Goal: Task Accomplishment & Management: Use online tool/utility

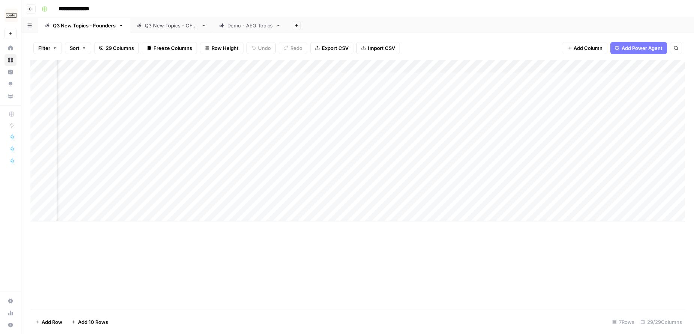
click at [382, 11] on div "**********" at bounding box center [363, 9] width 648 height 12
click at [263, 25] on div "Demo - AEO Topics" at bounding box center [249, 26] width 45 height 8
click at [164, 27] on div "Q3 New Topics - CFOs" at bounding box center [171, 26] width 53 height 8
click at [250, 26] on div "Demo - AEO Topics" at bounding box center [249, 26] width 45 height 8
click at [92, 28] on div "Q3 New Topics - Founders" at bounding box center [84, 26] width 63 height 8
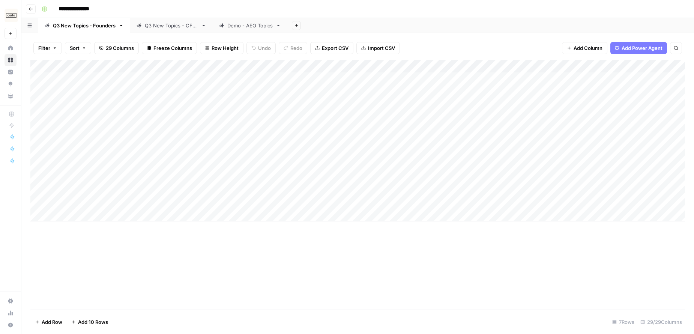
click at [31, 9] on icon "button" at bounding box center [31, 9] width 5 height 5
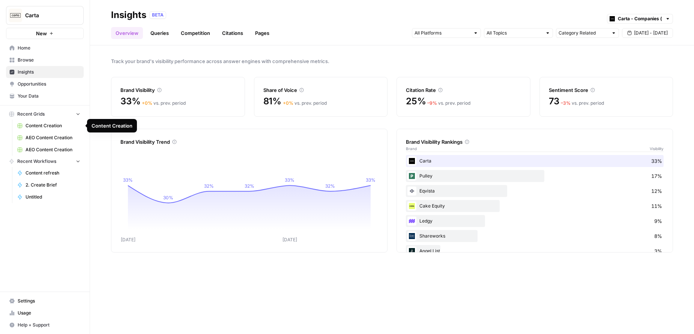
click at [51, 126] on span "Content Creation" at bounding box center [53, 125] width 55 height 7
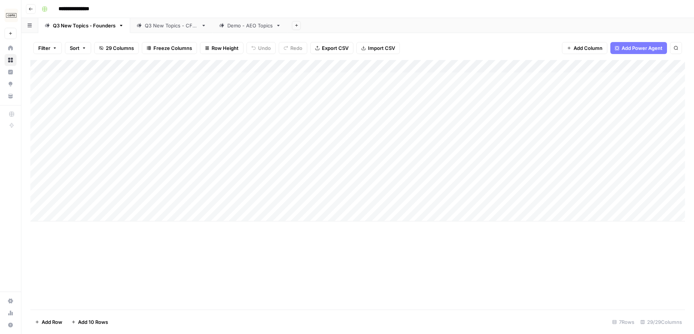
click at [32, 10] on icon "button" at bounding box center [31, 9] width 5 height 5
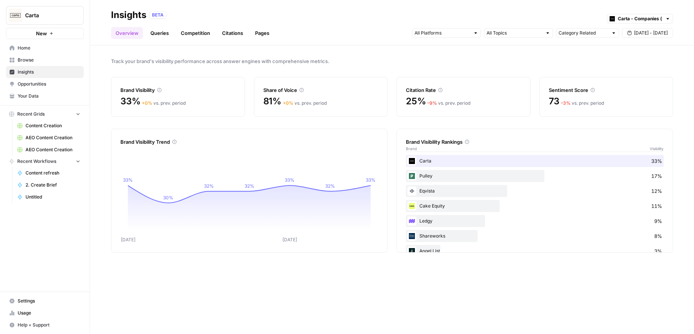
click at [44, 71] on span "Insights" at bounding box center [49, 72] width 63 height 7
click at [49, 57] on span "Browse" at bounding box center [49, 60] width 63 height 7
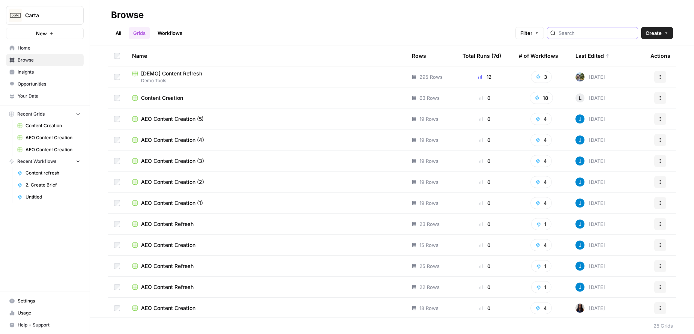
click at [596, 34] on input "search" at bounding box center [597, 33] width 76 height 8
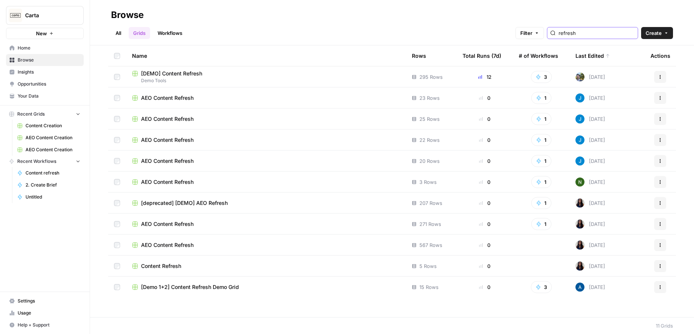
type input "refresh"
click at [224, 75] on div "[DEMO] Content Refresh" at bounding box center [266, 74] width 268 height 8
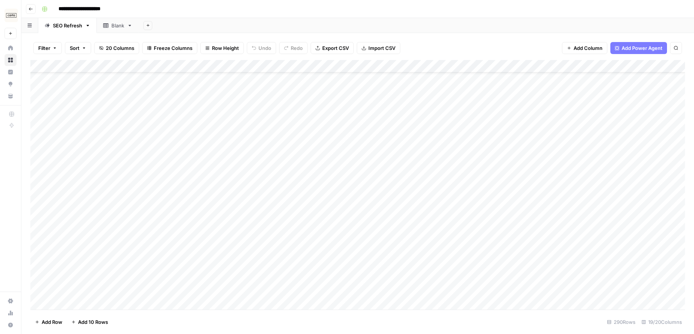
scroll to position [27, 0]
drag, startPoint x: 232, startPoint y: 66, endPoint x: 324, endPoint y: 68, distance: 91.9
click at [324, 68] on div "Add Column" at bounding box center [357, 184] width 655 height 249
drag, startPoint x: 324, startPoint y: 65, endPoint x: 243, endPoint y: 66, distance: 81.0
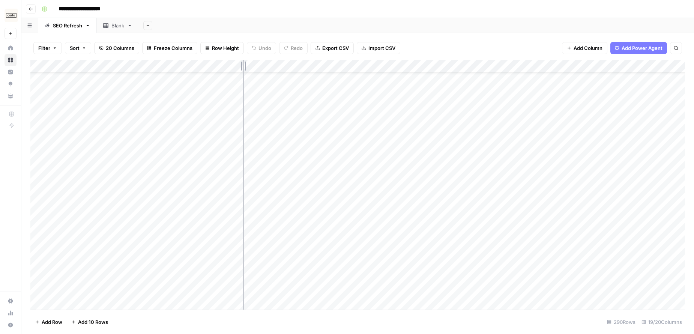
click at [243, 66] on div "Add Column" at bounding box center [357, 184] width 655 height 249
click at [167, 206] on div "Add Column" at bounding box center [357, 184] width 655 height 249
click at [236, 206] on div "Add Column" at bounding box center [357, 184] width 655 height 249
click at [383, 66] on div "Add Column" at bounding box center [357, 184] width 655 height 249
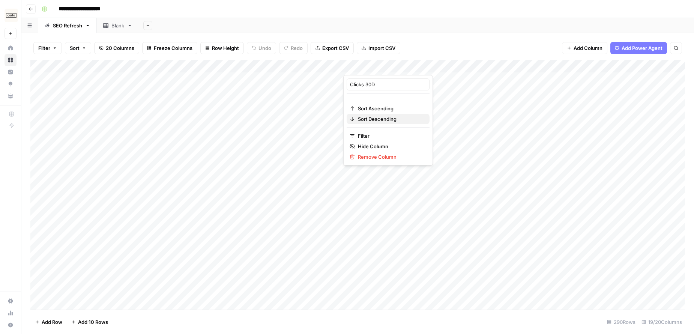
click at [373, 117] on span "Sort Descending" at bounding box center [391, 119] width 66 height 8
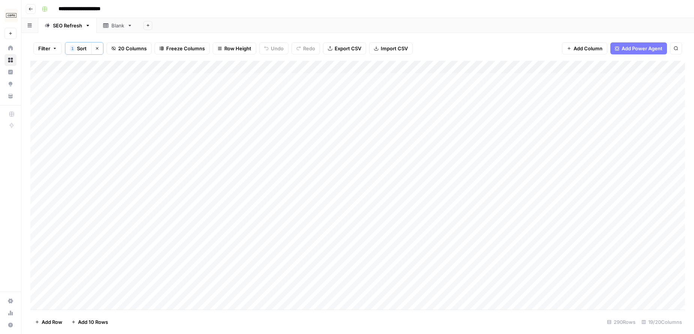
scroll to position [0, 0]
click at [236, 155] on div "Add Column" at bounding box center [357, 185] width 655 height 249
click at [224, 170] on div "Add Column" at bounding box center [357, 185] width 655 height 249
drag, startPoint x: 207, startPoint y: 169, endPoint x: 254, endPoint y: 143, distance: 53.1
click at [207, 169] on div "Add Column" at bounding box center [357, 185] width 655 height 249
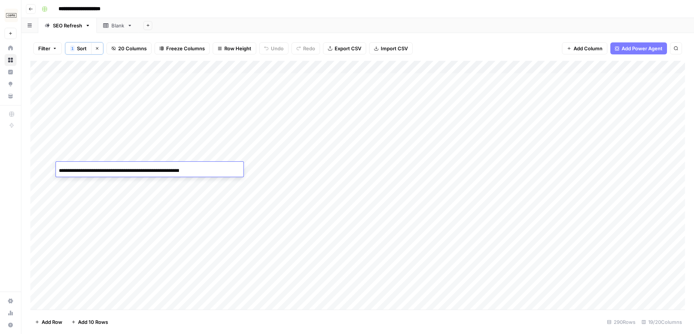
scroll to position [0, 41]
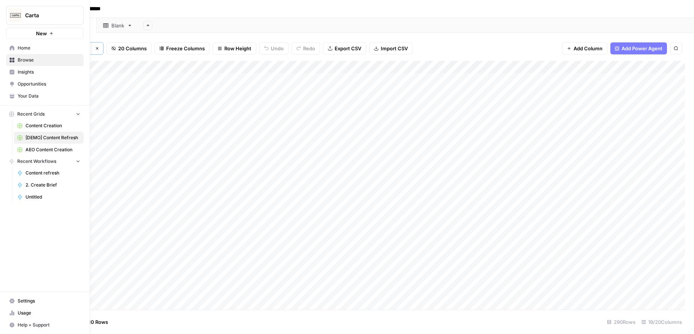
drag, startPoint x: 16, startPoint y: 175, endPoint x: 50, endPoint y: 174, distance: 33.8
click at [16, 175] on div "Content refresh 2. Create Brief Untitled" at bounding box center [48, 185] width 72 height 36
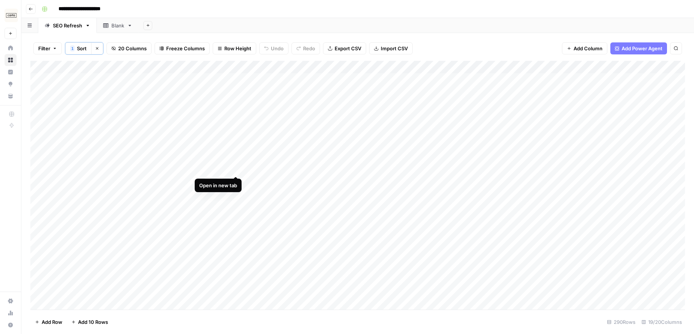
click at [234, 168] on div "Add Column" at bounding box center [357, 185] width 655 height 249
click at [193, 92] on div "Add Column" at bounding box center [357, 185] width 655 height 249
click at [233, 91] on div "Add Column" at bounding box center [357, 185] width 655 height 249
click at [235, 182] on div "Add Column" at bounding box center [357, 185] width 655 height 249
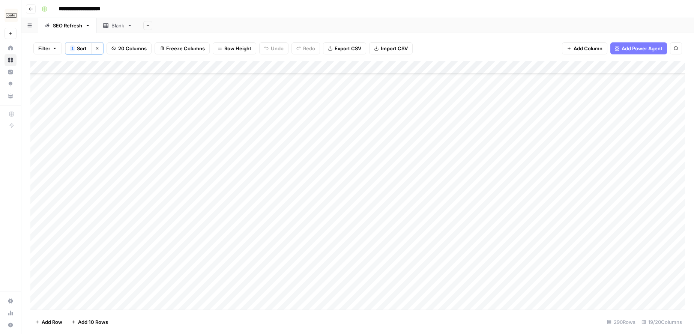
drag, startPoint x: 385, startPoint y: 21, endPoint x: 312, endPoint y: 1, distance: 75.4
click at [385, 21] on div "Add Sheet" at bounding box center [416, 25] width 555 height 15
click at [113, 207] on div "Add Column" at bounding box center [357, 185] width 655 height 249
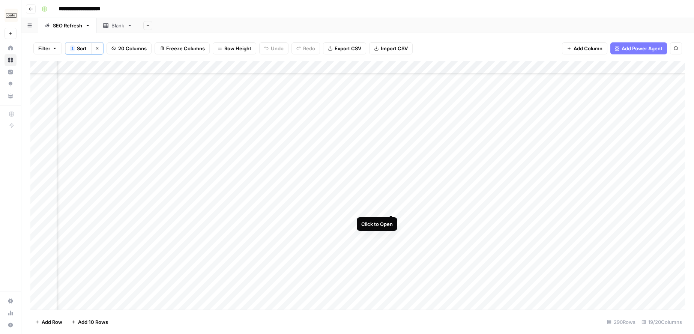
click at [390, 206] on div "Add Column" at bounding box center [357, 185] width 655 height 249
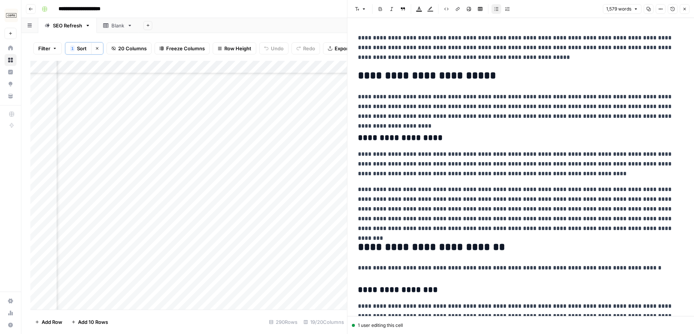
click at [689, 9] on button "Close" at bounding box center [685, 9] width 10 height 10
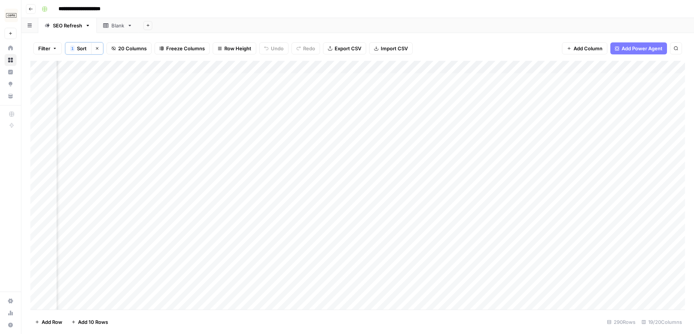
scroll to position [0, 937]
click at [356, 79] on div "Add Column" at bounding box center [357, 185] width 655 height 249
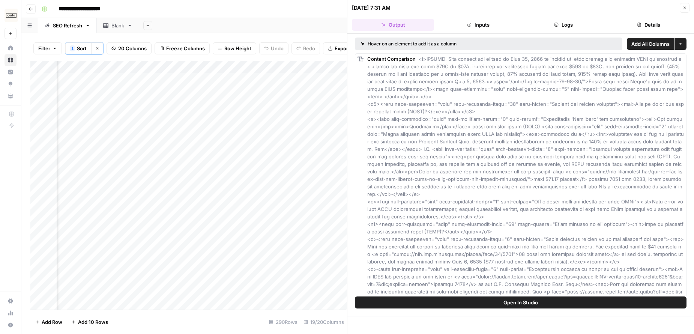
click at [684, 7] on icon "button" at bounding box center [684, 8] width 5 height 5
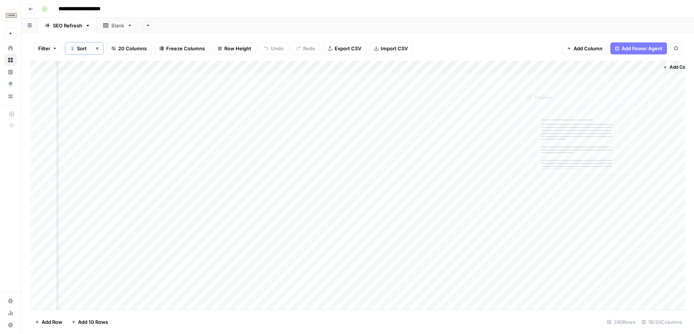
scroll to position [0, 937]
click at [357, 79] on div "Add Column" at bounding box center [357, 185] width 655 height 249
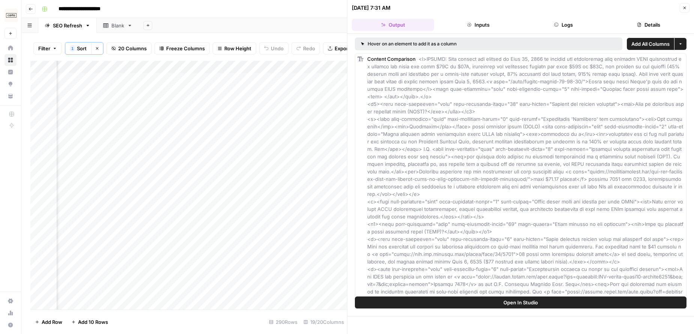
click at [682, 8] on icon "button" at bounding box center [684, 8] width 5 height 5
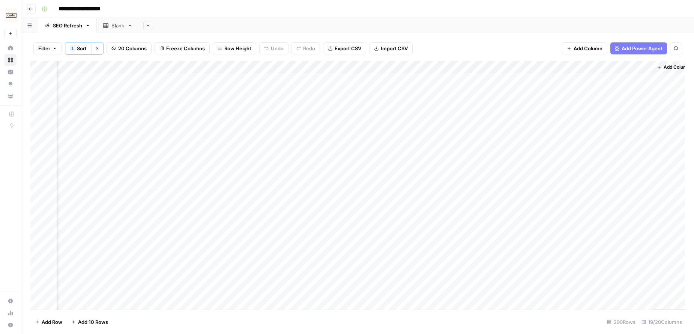
scroll to position [0, 928]
click at [430, 78] on div "Add Column" at bounding box center [357, 185] width 655 height 249
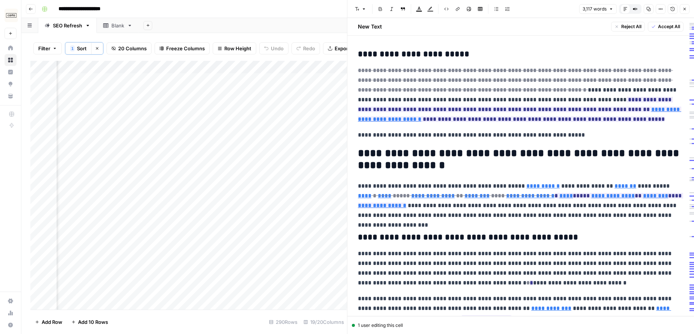
scroll to position [1489, 0]
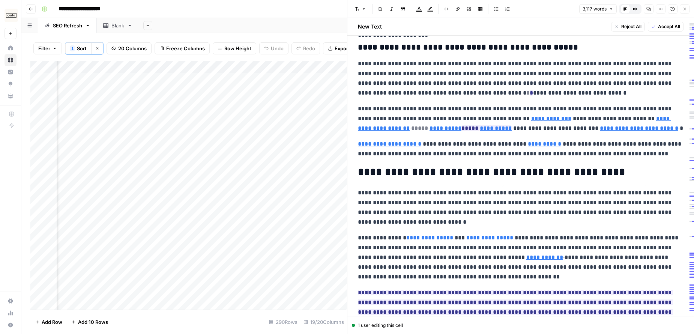
type input "/learn/startups/fundraising/investors/angel-investors/"
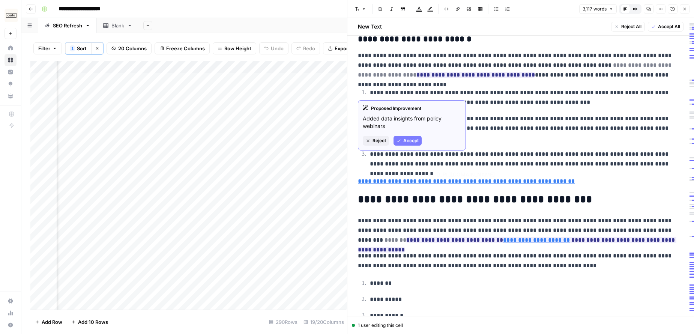
type input "[URL][DOMAIN_NAME]"
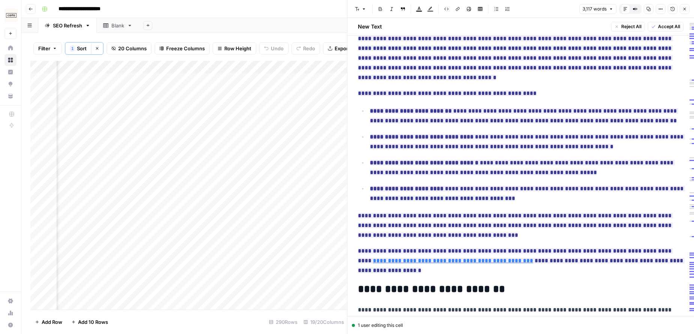
scroll to position [2594, 0]
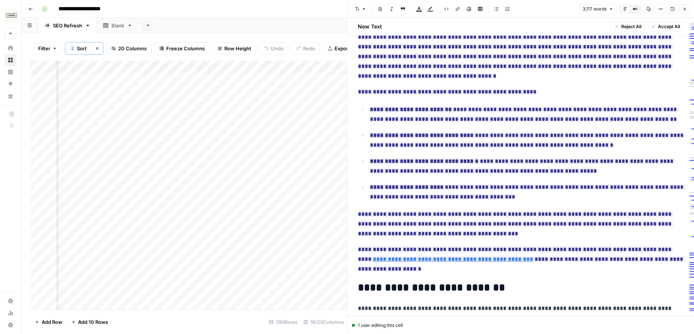
click at [687, 8] on button "Close" at bounding box center [685, 9] width 10 height 10
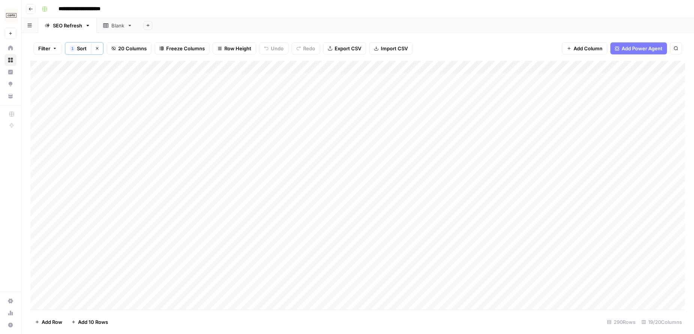
click at [95, 48] on span "Clear sorts" at bounding box center [95, 48] width 0 height 0
click at [345, 12] on div "**********" at bounding box center [363, 9] width 648 height 12
click at [462, 27] on div "Add Sheet" at bounding box center [416, 25] width 555 height 15
